Goal: Transaction & Acquisition: Book appointment/travel/reservation

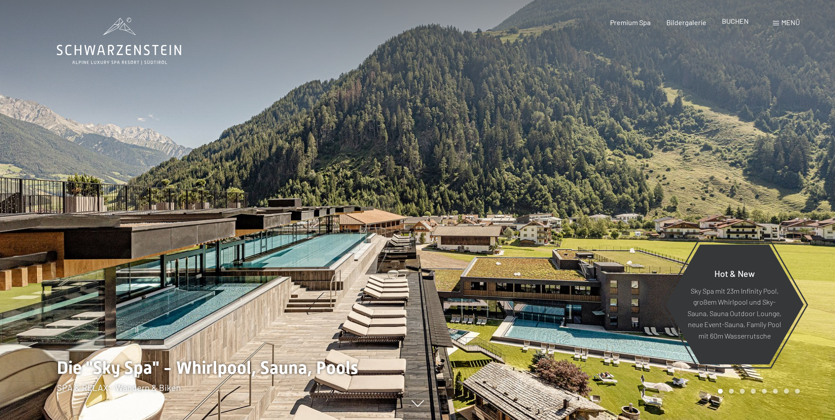
drag, startPoint x: 0, startPoint y: 0, endPoint x: 738, endPoint y: 22, distance: 738.5
click at [738, 22] on span "BUCHEN" at bounding box center [735, 21] width 27 height 8
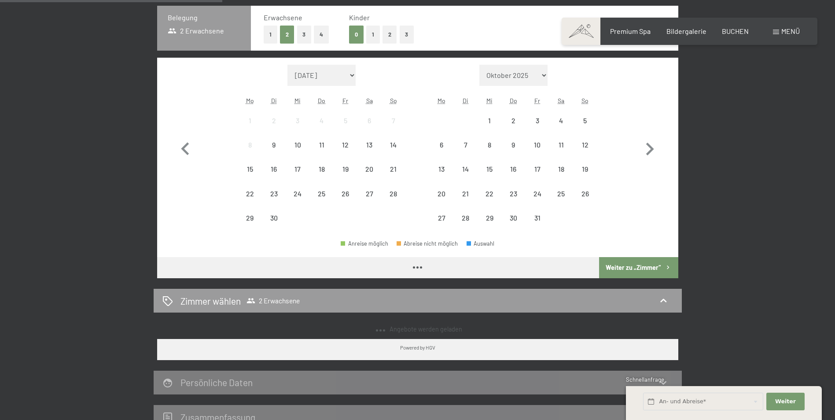
scroll to position [233, 0]
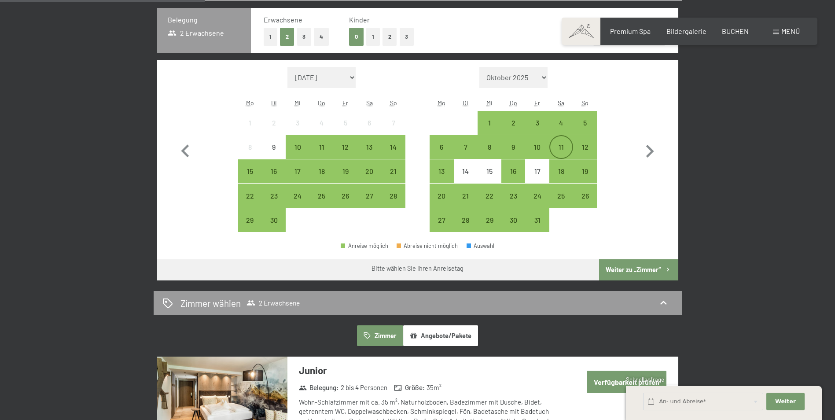
click at [556, 144] on div "11" at bounding box center [561, 154] width 22 height 22
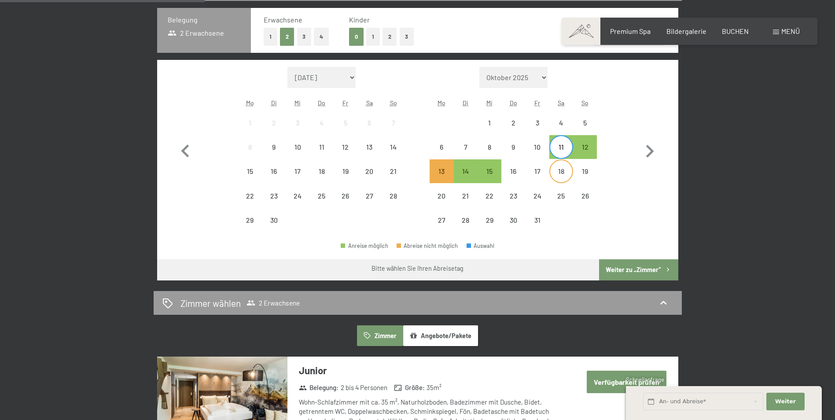
click at [559, 171] on div "18" at bounding box center [561, 179] width 22 height 22
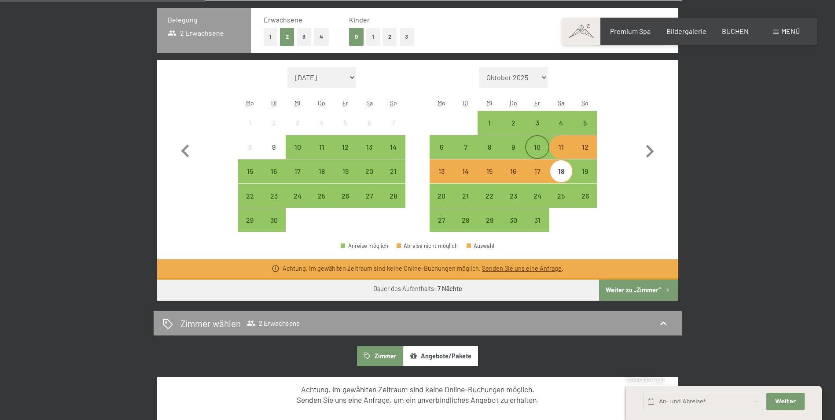
click at [544, 151] on div "10" at bounding box center [537, 154] width 22 height 22
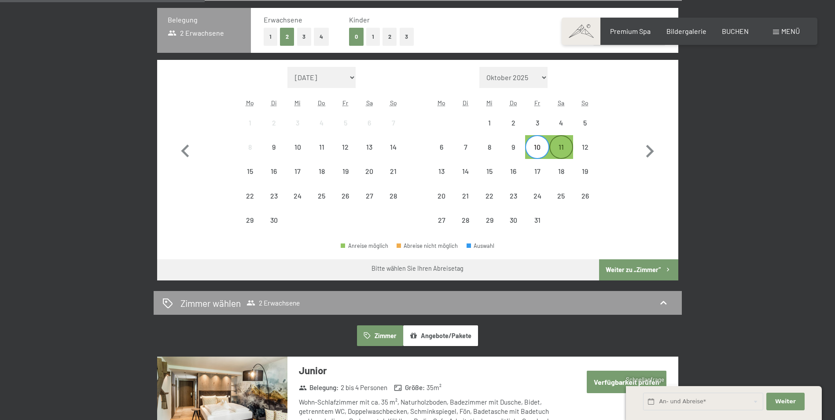
click at [565, 151] on div "11" at bounding box center [561, 154] width 22 height 22
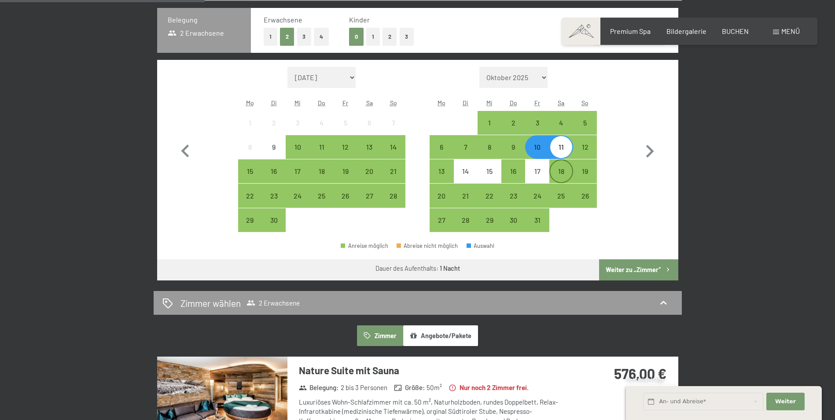
click at [562, 173] on div "18" at bounding box center [561, 179] width 22 height 22
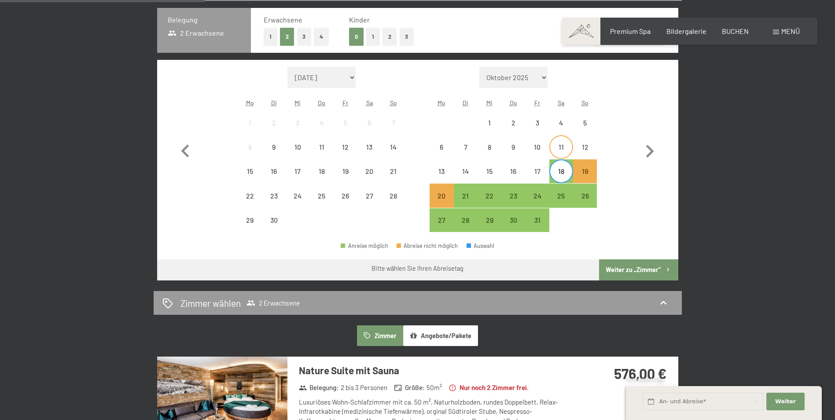
click at [556, 148] on div "11" at bounding box center [561, 154] width 22 height 22
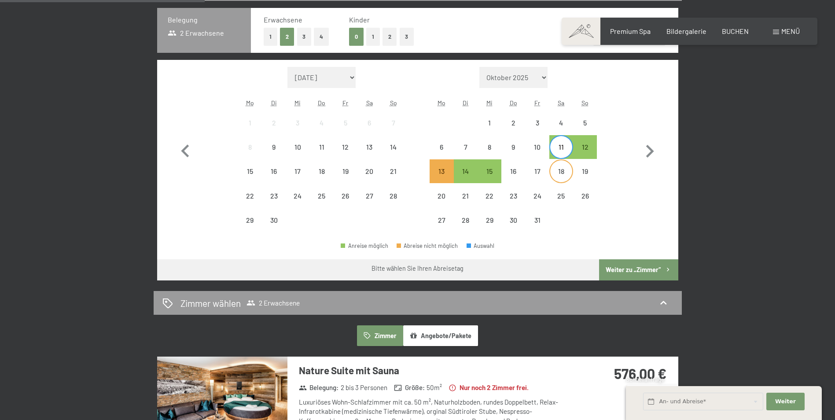
click at [559, 166] on div "18" at bounding box center [561, 171] width 22 height 22
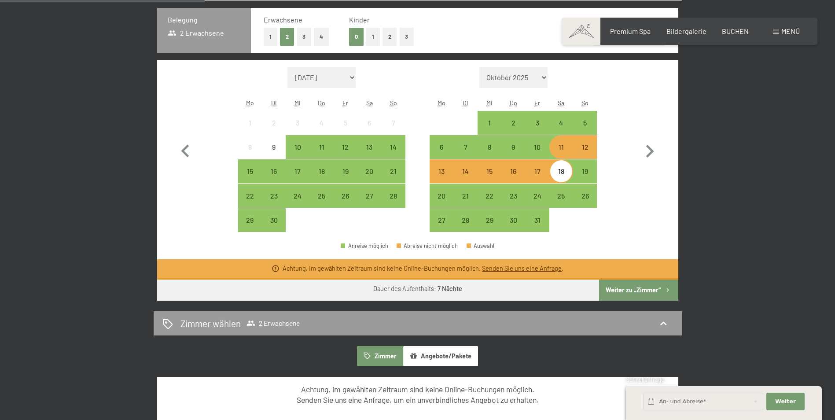
click at [626, 284] on button "Weiter zu „Zimmer“" at bounding box center [638, 290] width 79 height 21
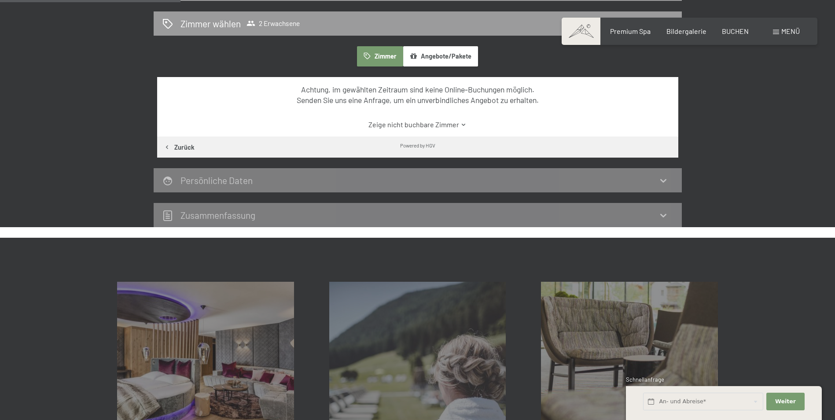
scroll to position [210, 0]
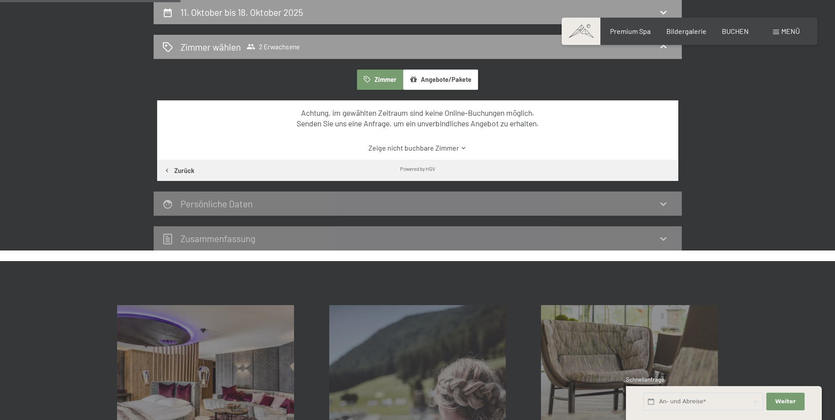
click at [427, 150] on link "Zeige nicht buchbare Zimmer" at bounding box center [418, 148] width 490 height 10
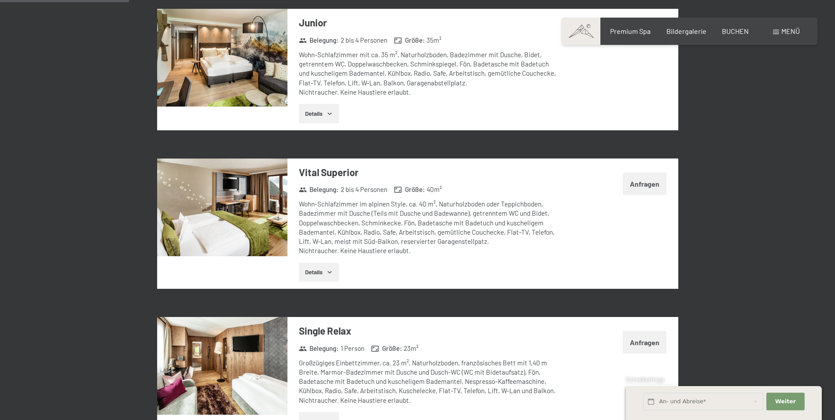
scroll to position [181, 0]
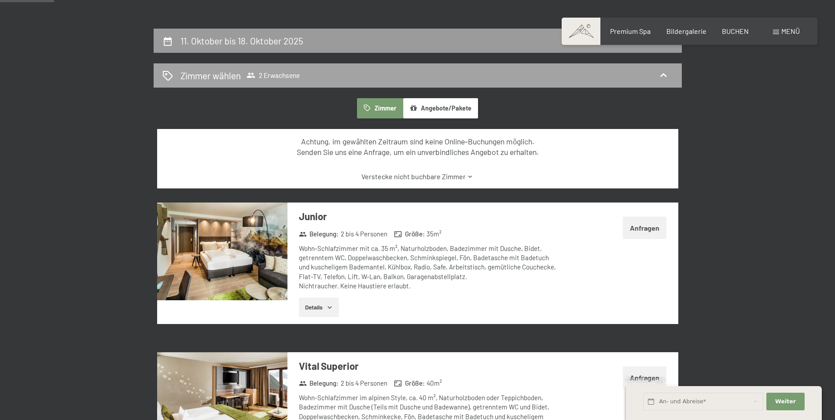
click at [246, 74] on icon at bounding box center [250, 75] width 9 height 9
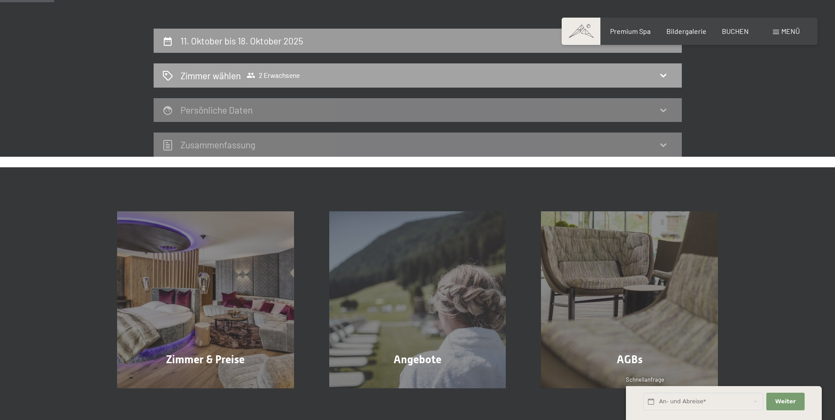
click at [266, 74] on span "2 Erwachsene" at bounding box center [272, 75] width 53 height 9
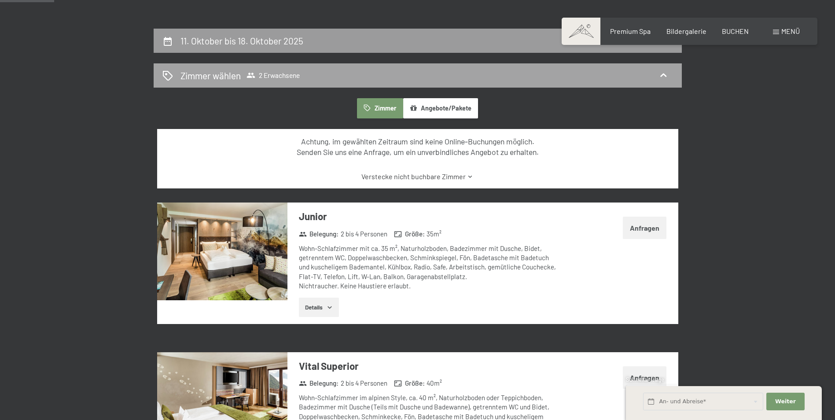
click at [653, 77] on div "Zimmer wählen 2 Erwachsene" at bounding box center [417, 75] width 511 height 13
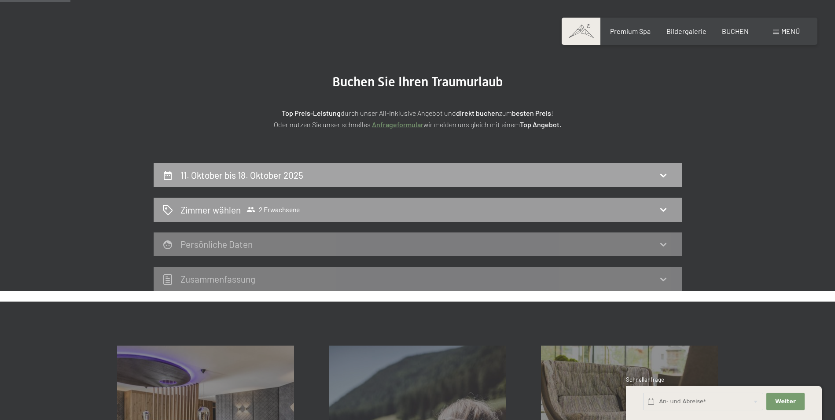
click at [467, 173] on div "11. Oktober bis 18. Oktober 2025" at bounding box center [417, 175] width 511 height 13
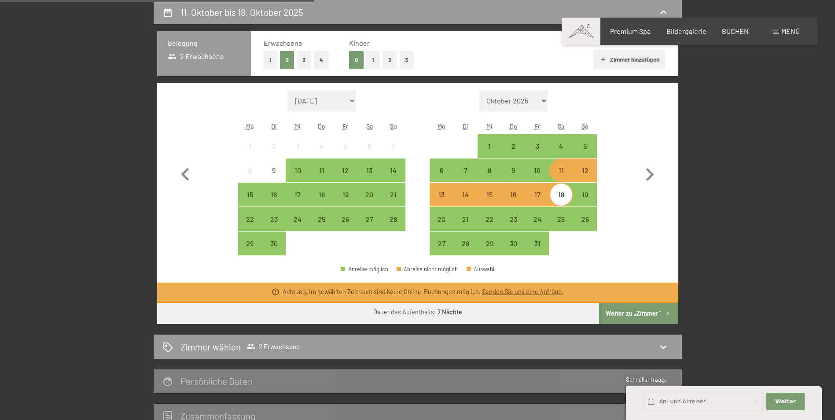
click at [270, 57] on button "1" at bounding box center [271, 60] width 14 height 18
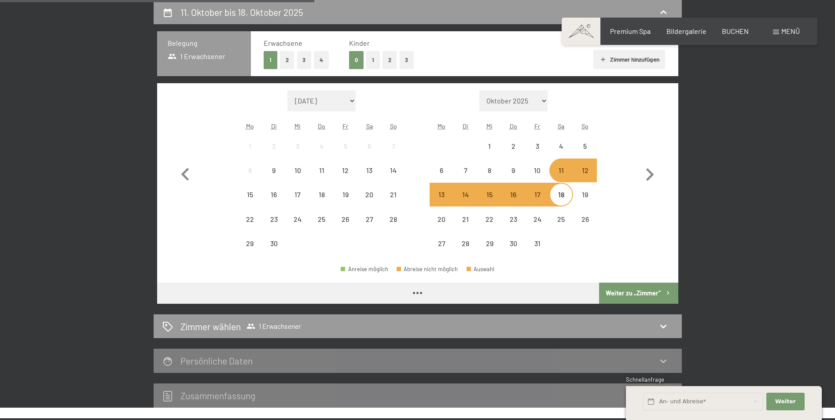
click at [405, 59] on button "3" at bounding box center [407, 60] width 15 height 18
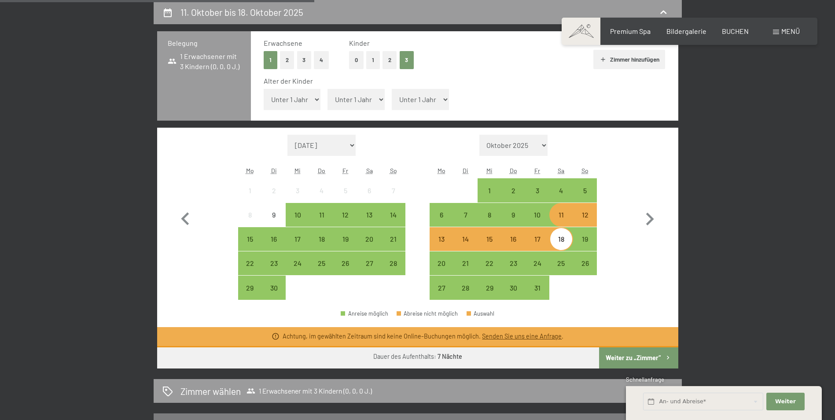
click at [311, 96] on select "Unter 1 Jahr 1 Jahr 2 Jahre 3 Jahre 4 Jahre 5 Jahre 6 Jahre 7 Jahre 8 Jahre 9 J…" at bounding box center [292, 99] width 57 height 21
select select "13"
click at [264, 89] on select "Unter 1 Jahr 1 Jahr 2 Jahre 3 Jahre 4 Jahre 5 Jahre 6 Jahre 7 Jahre 8 Jahre 9 J…" at bounding box center [292, 99] width 57 height 21
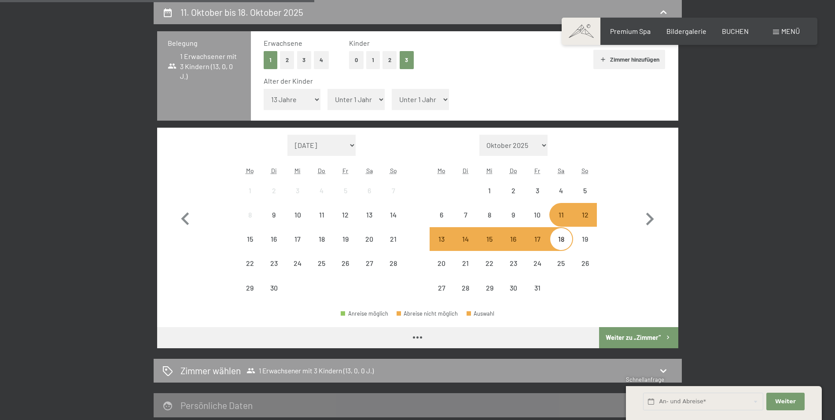
click at [343, 99] on select "Unter 1 Jahr 1 Jahr 2 Jahre 3 Jahre 4 Jahre 5 Jahre 6 Jahre 7 Jahre 8 Jahre 9 J…" at bounding box center [355, 99] width 57 height 21
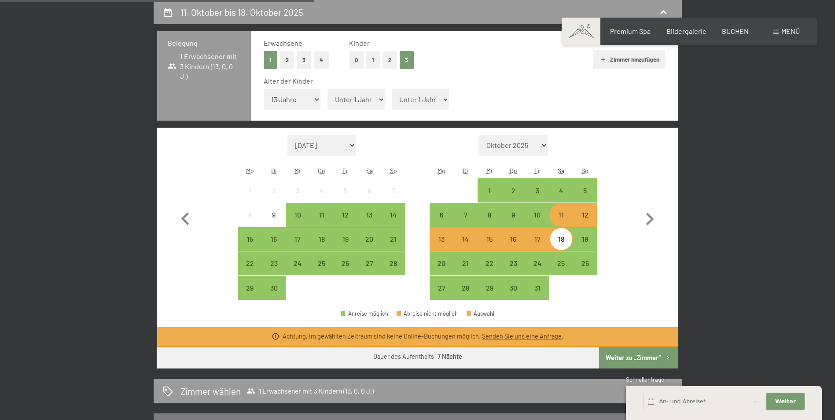
select select "4"
click at [327, 89] on select "Unter 1 Jahr 1 Jahr 2 Jahre 3 Jahre 4 Jahre 5 Jahre 6 Jahre 7 Jahre 8 Jahre 9 J…" at bounding box center [355, 99] width 57 height 21
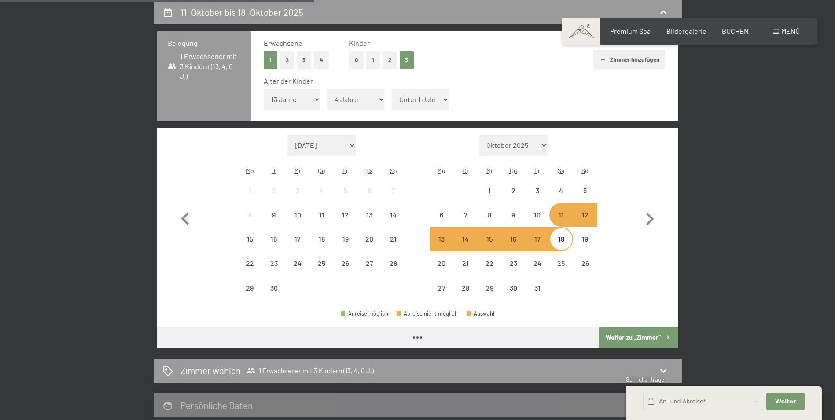
click at [411, 99] on select "Unter 1 Jahr 1 Jahr 2 Jahre 3 Jahre 4 Jahre 5 Jahre 6 Jahre 7 Jahre 8 Jahre 9 J…" at bounding box center [420, 99] width 57 height 21
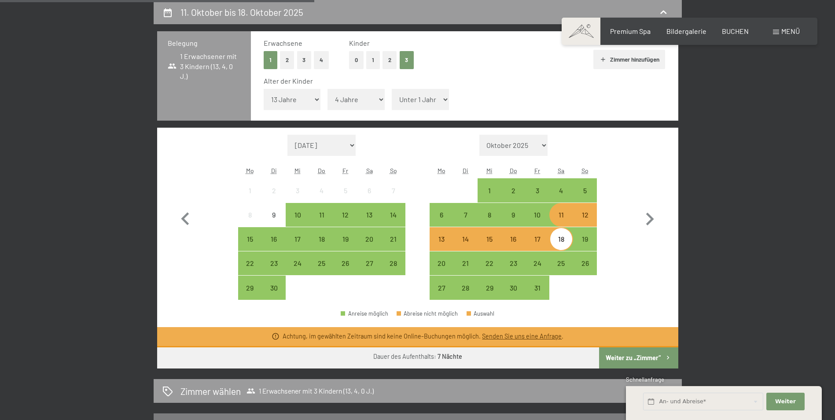
select select "2"
click at [392, 89] on select "Unter 1 Jahr 1 Jahr 2 Jahre 3 Jahre 4 Jahre 5 Jahre 6 Jahre 7 Jahre 8 Jahre 9 J…" at bounding box center [420, 99] width 57 height 21
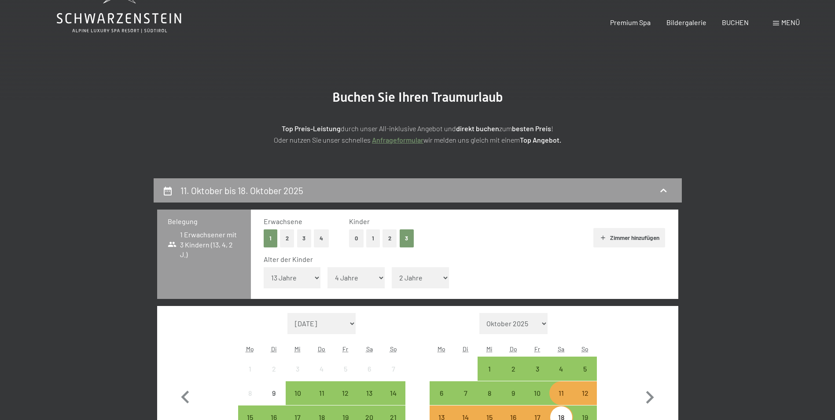
scroll to position [0, 0]
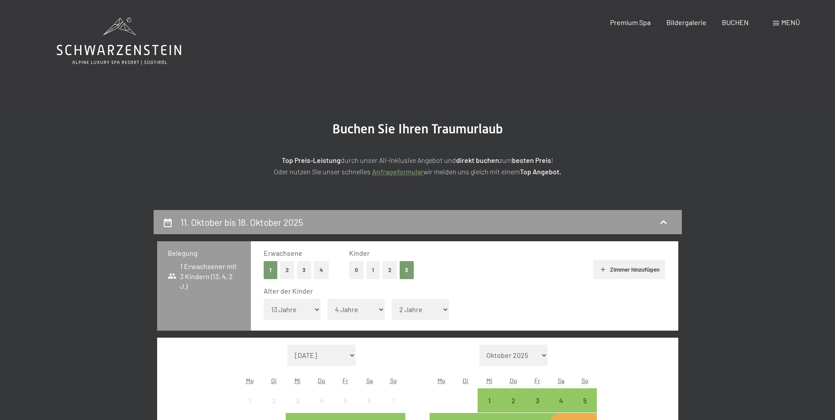
click at [135, 49] on icon at bounding box center [119, 50] width 125 height 11
